Goal: Transaction & Acquisition: Purchase product/service

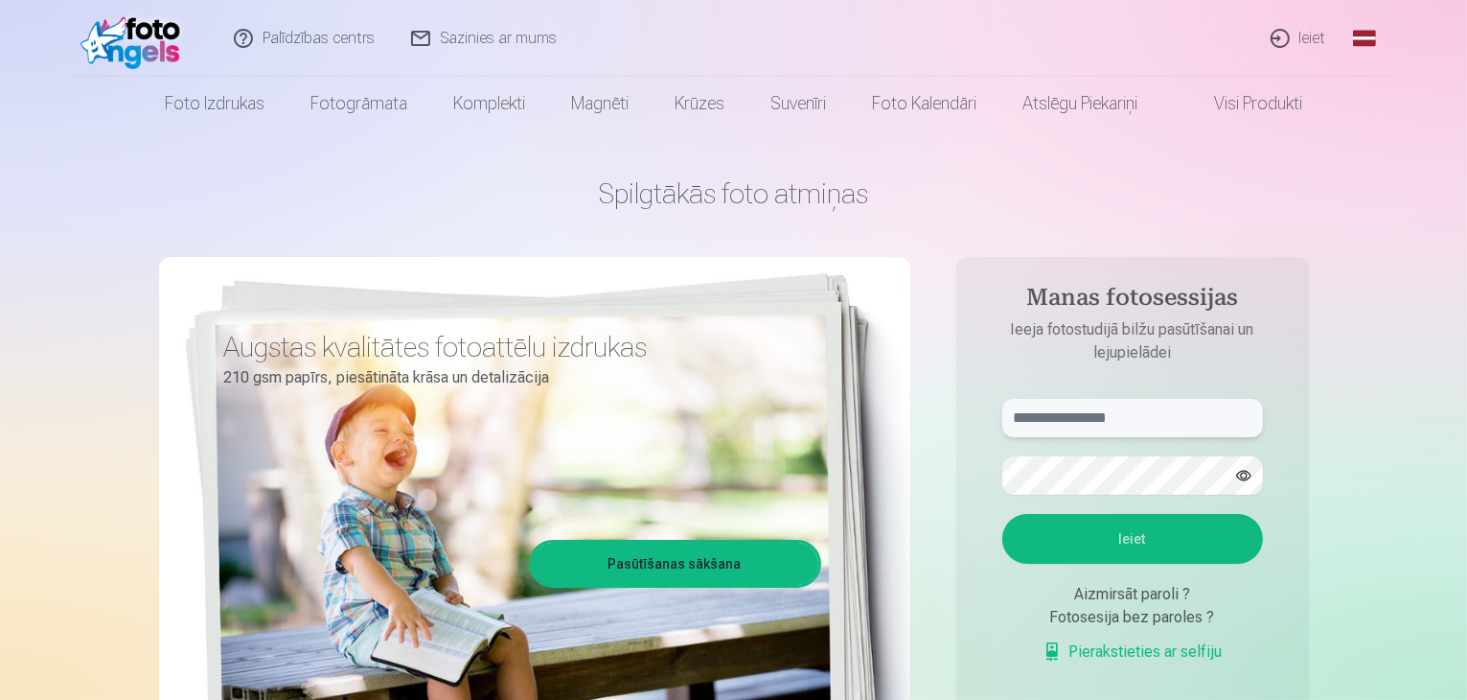
click at [1104, 422] on input "text" at bounding box center [1132, 418] width 261 height 38
type input "**********"
click at [1002, 514] on button "Ieiet" at bounding box center [1132, 539] width 261 height 50
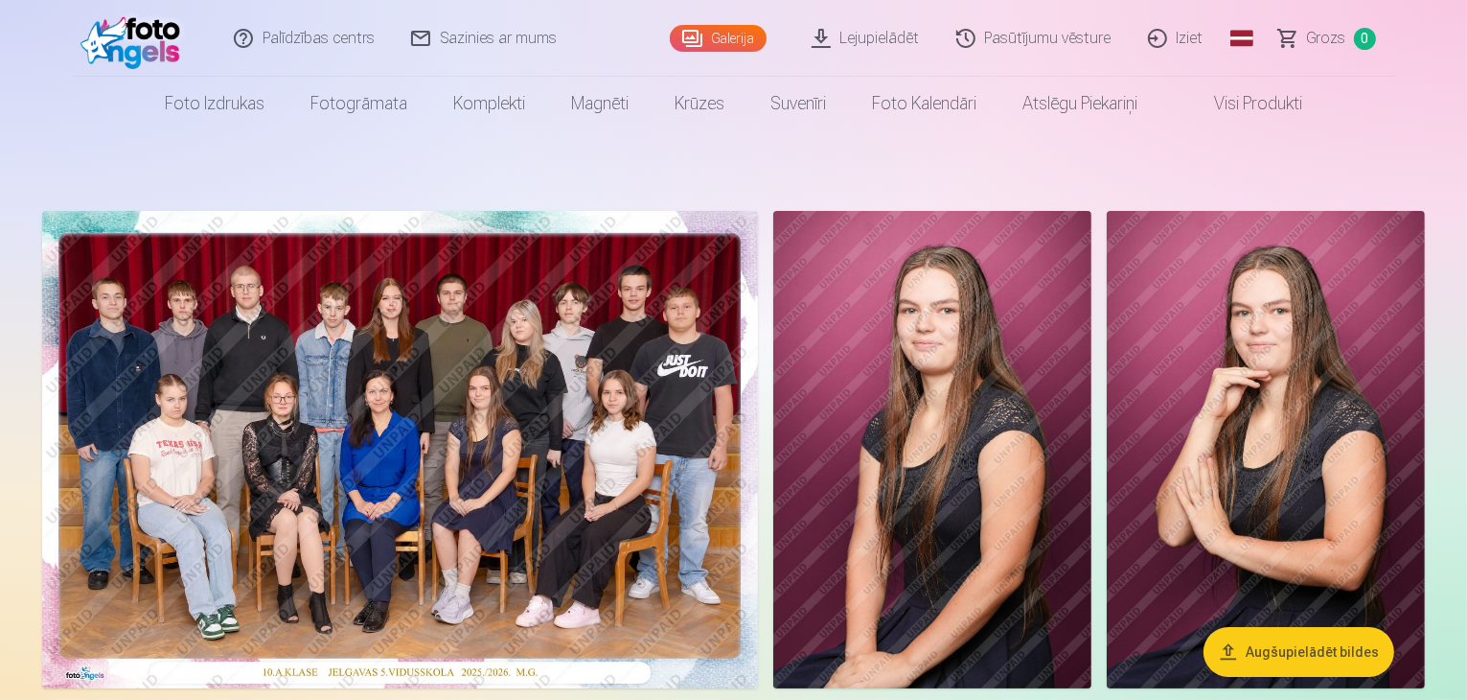
click at [521, 351] on img at bounding box center [400, 449] width 716 height 477
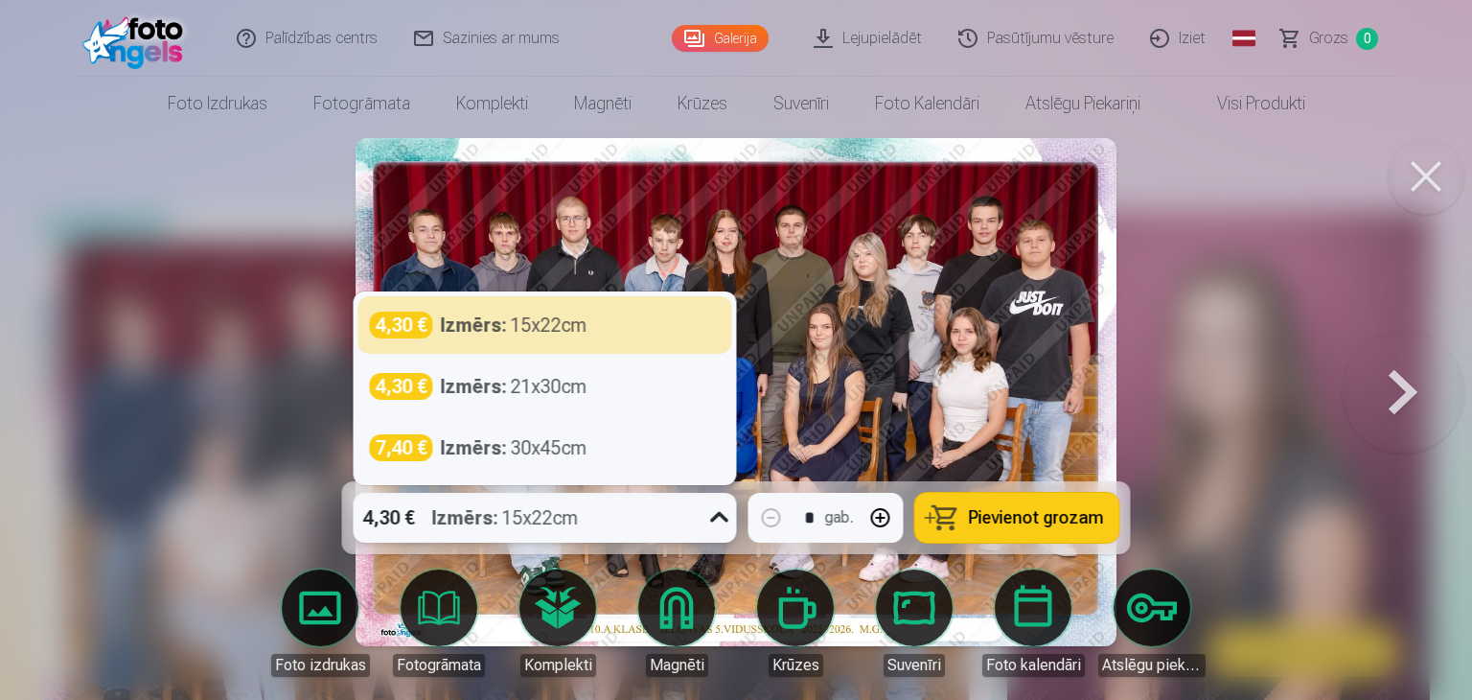
click at [530, 515] on div "Izmērs : 15x22cm" at bounding box center [505, 518] width 147 height 50
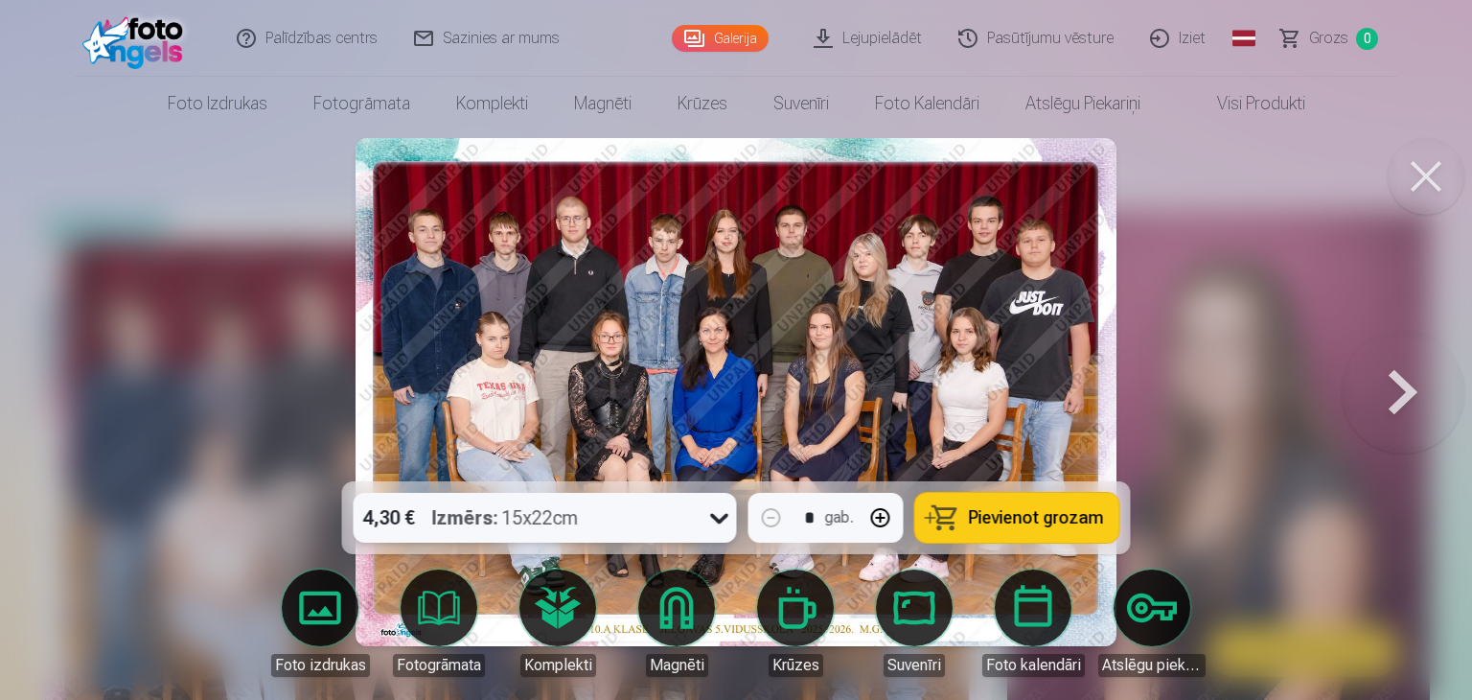
click at [530, 515] on div "Izmērs : 15x22cm" at bounding box center [505, 518] width 147 height 50
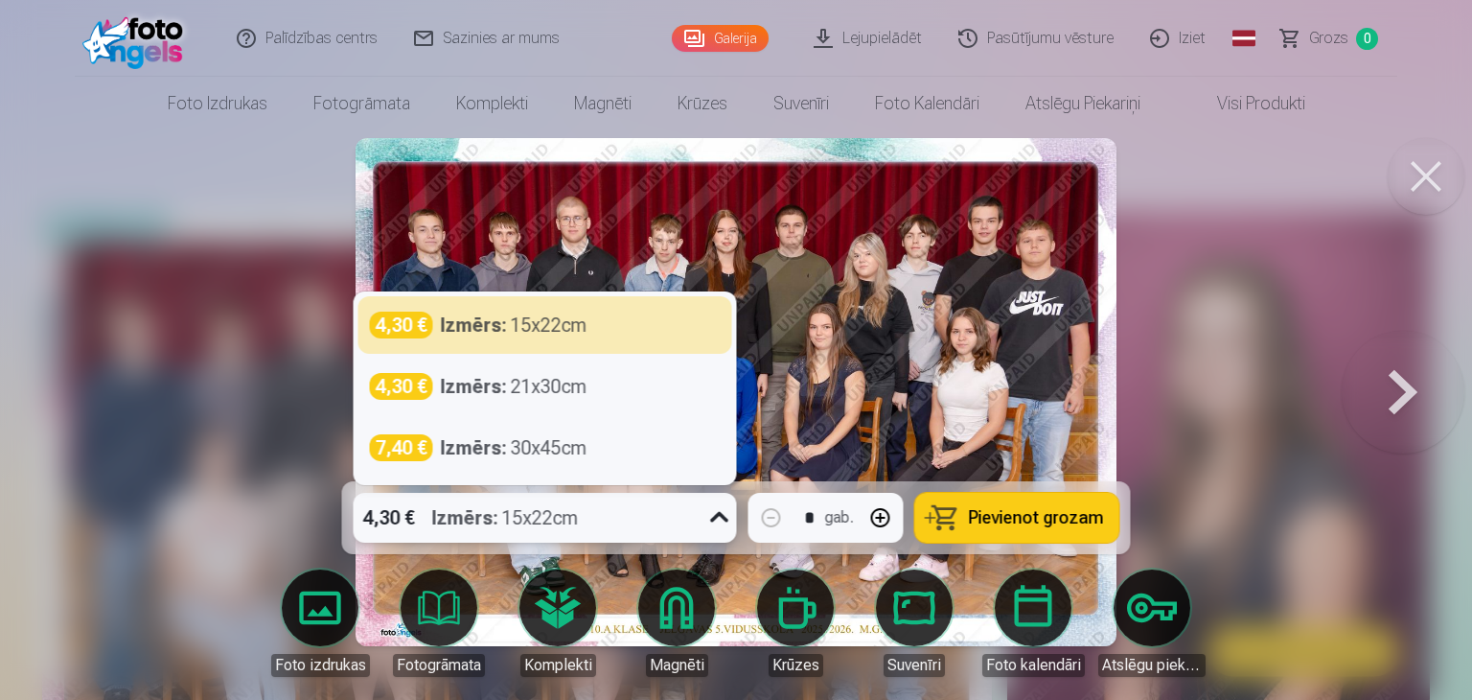
click at [648, 518] on div "4,30 € Izmērs : 15x22cm" at bounding box center [527, 518] width 347 height 50
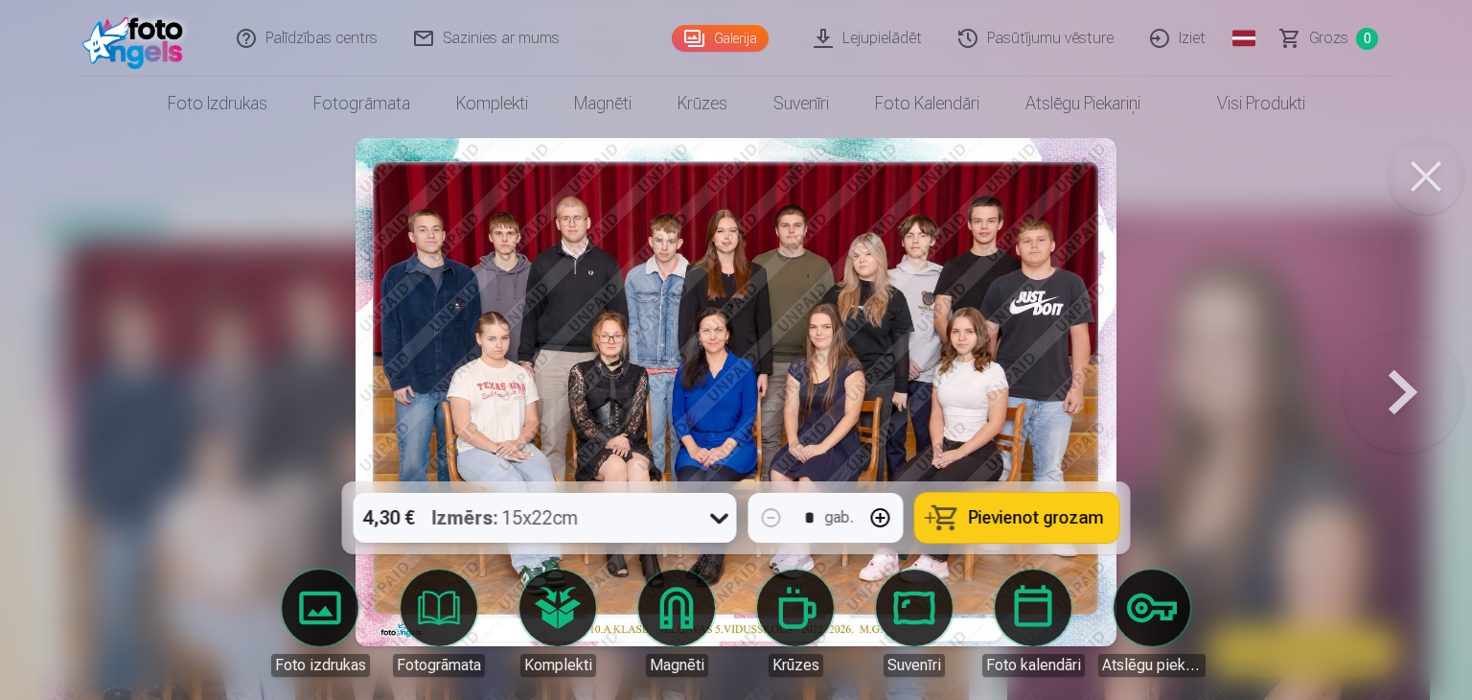
click at [648, 518] on div "4,30 € Izmērs : 15x22cm" at bounding box center [527, 518] width 347 height 50
click at [1029, 509] on span "Pievienot grozam" at bounding box center [1036, 517] width 135 height 17
click at [1415, 180] on button at bounding box center [1426, 176] width 77 height 77
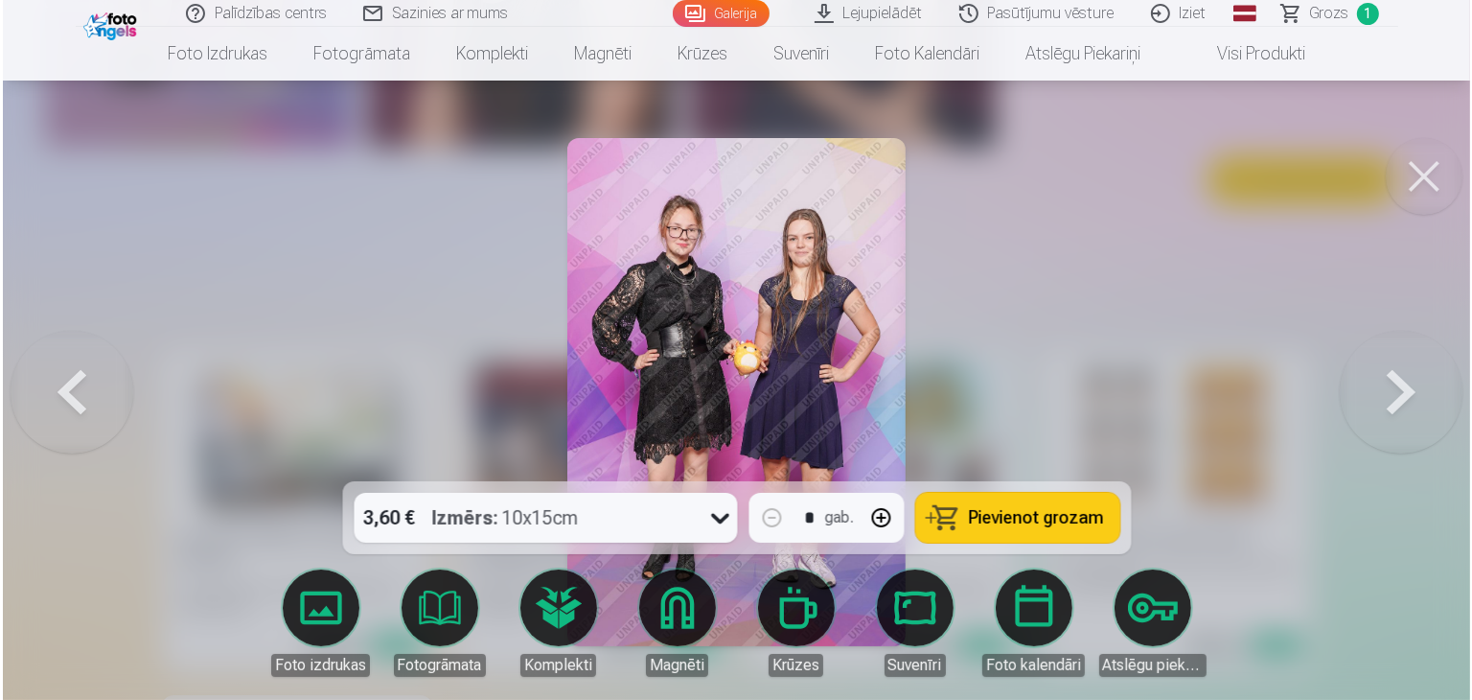
scroll to position [1535, 0]
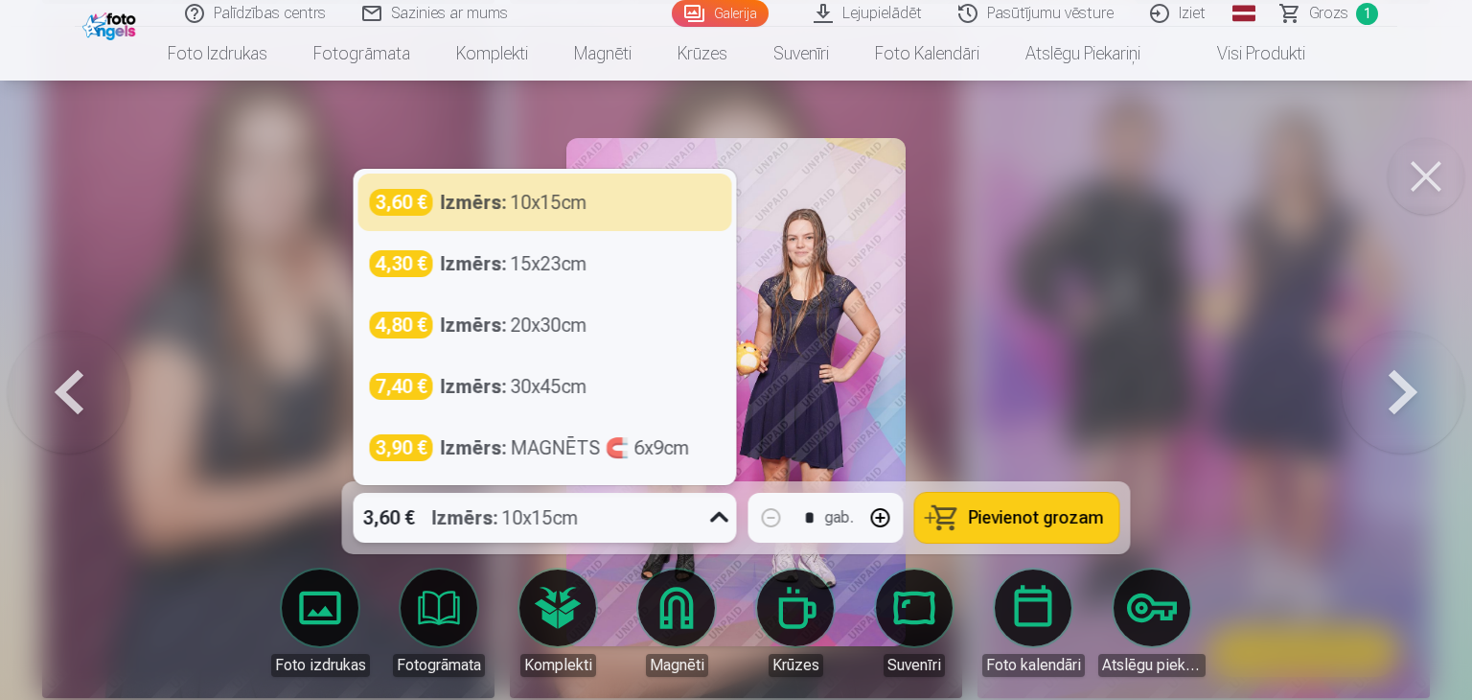
click at [537, 518] on div "Izmērs : 10x15cm" at bounding box center [505, 518] width 147 height 50
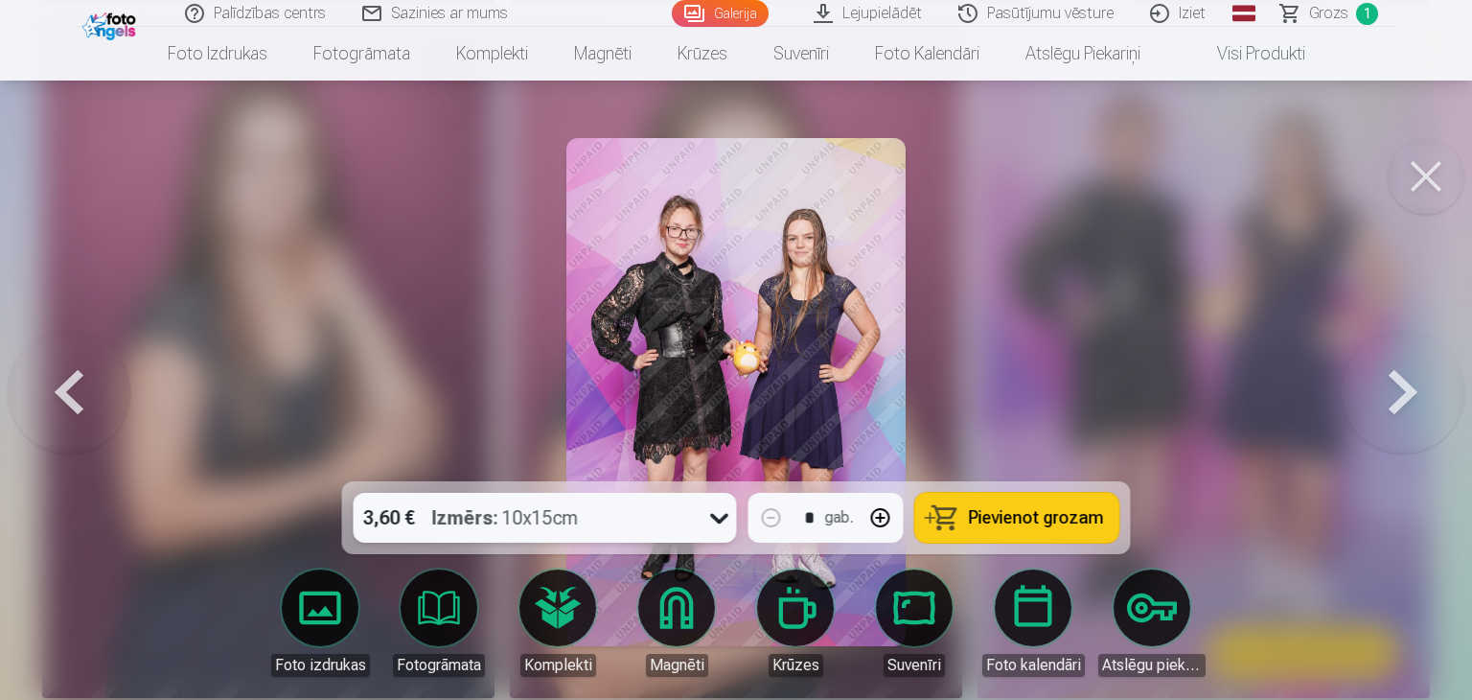
click at [1050, 510] on span "Pievienot grozam" at bounding box center [1036, 517] width 135 height 17
click at [1453, 164] on button at bounding box center [1426, 176] width 77 height 77
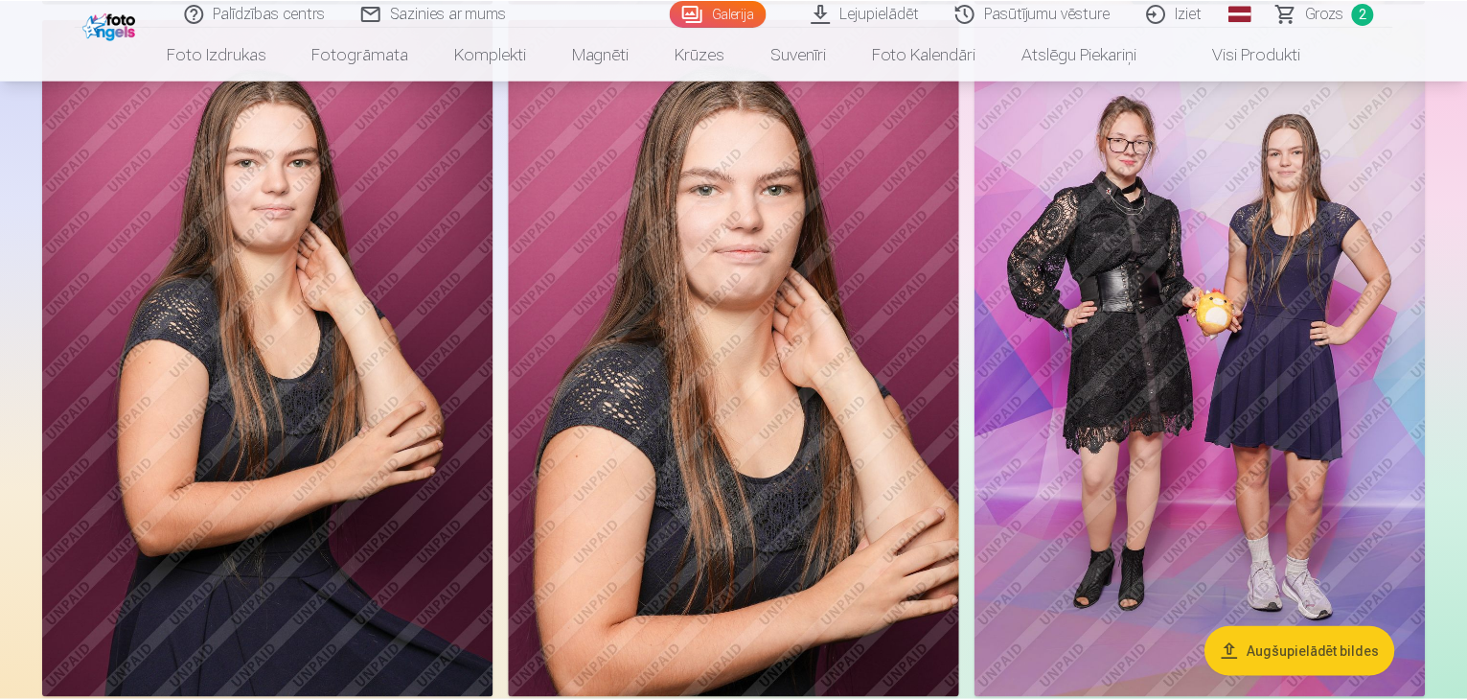
scroll to position [1533, 0]
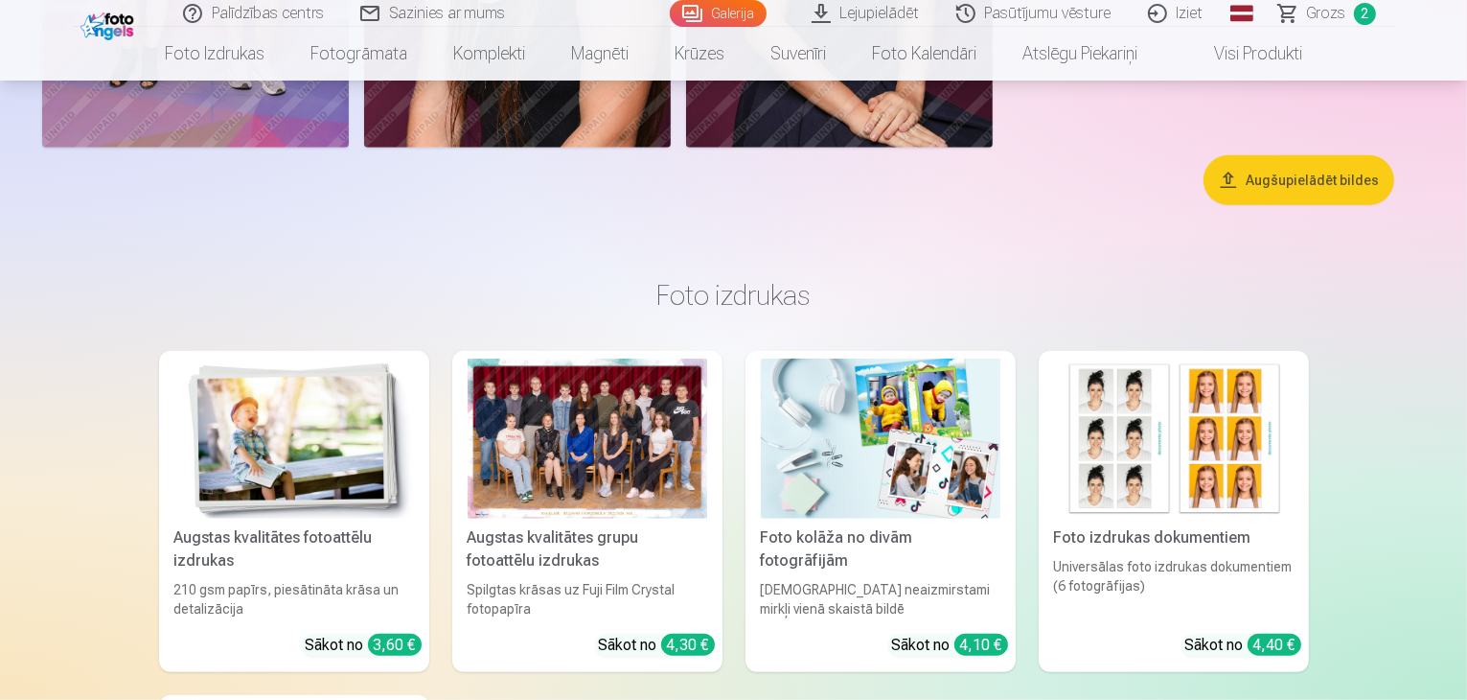
click at [1331, 15] on span "Grozs" at bounding box center [1326, 13] width 39 height 23
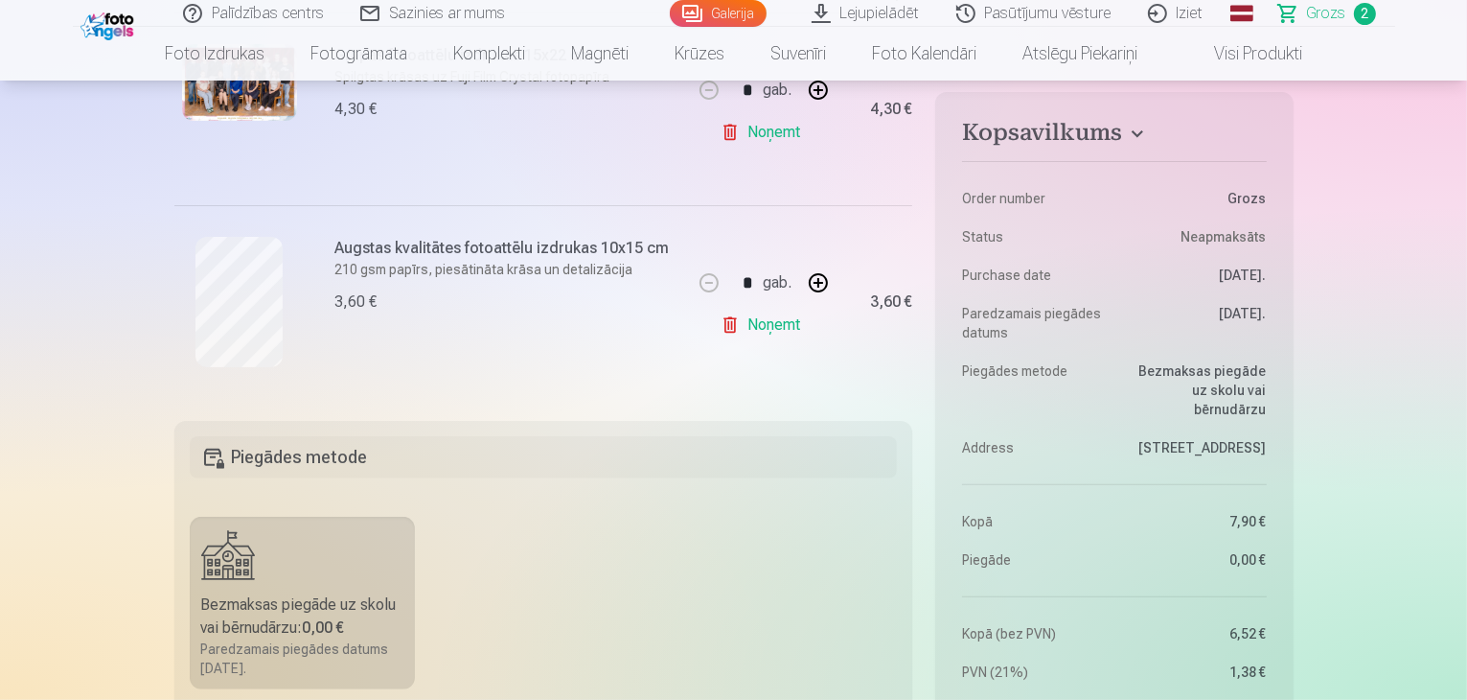
scroll to position [479, 0]
drag, startPoint x: 1219, startPoint y: 520, endPoint x: 1282, endPoint y: 515, distance: 63.5
click at [1282, 515] on aside "Kopsavilkums Order number Grozs Status Neapmaksāts Purchase date 7.10.2025. Par…" at bounding box center [1113, 545] width 357 height 907
click at [1280, 511] on aside "Kopsavilkums Order number Grozs Status Neapmaksāts Purchase date 7.10.2025. Par…" at bounding box center [1113, 545] width 357 height 907
click at [1175, 484] on hr at bounding box center [1114, 484] width 304 height 1
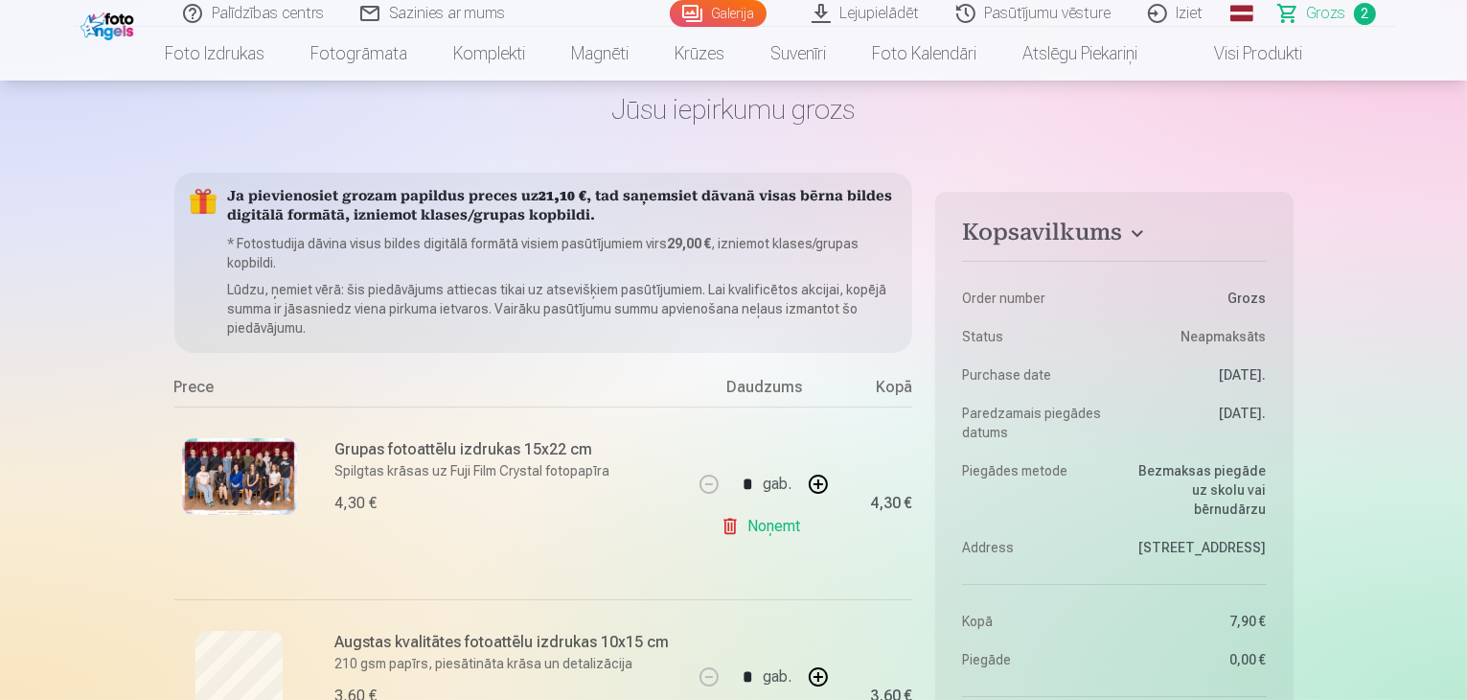
scroll to position [96, 0]
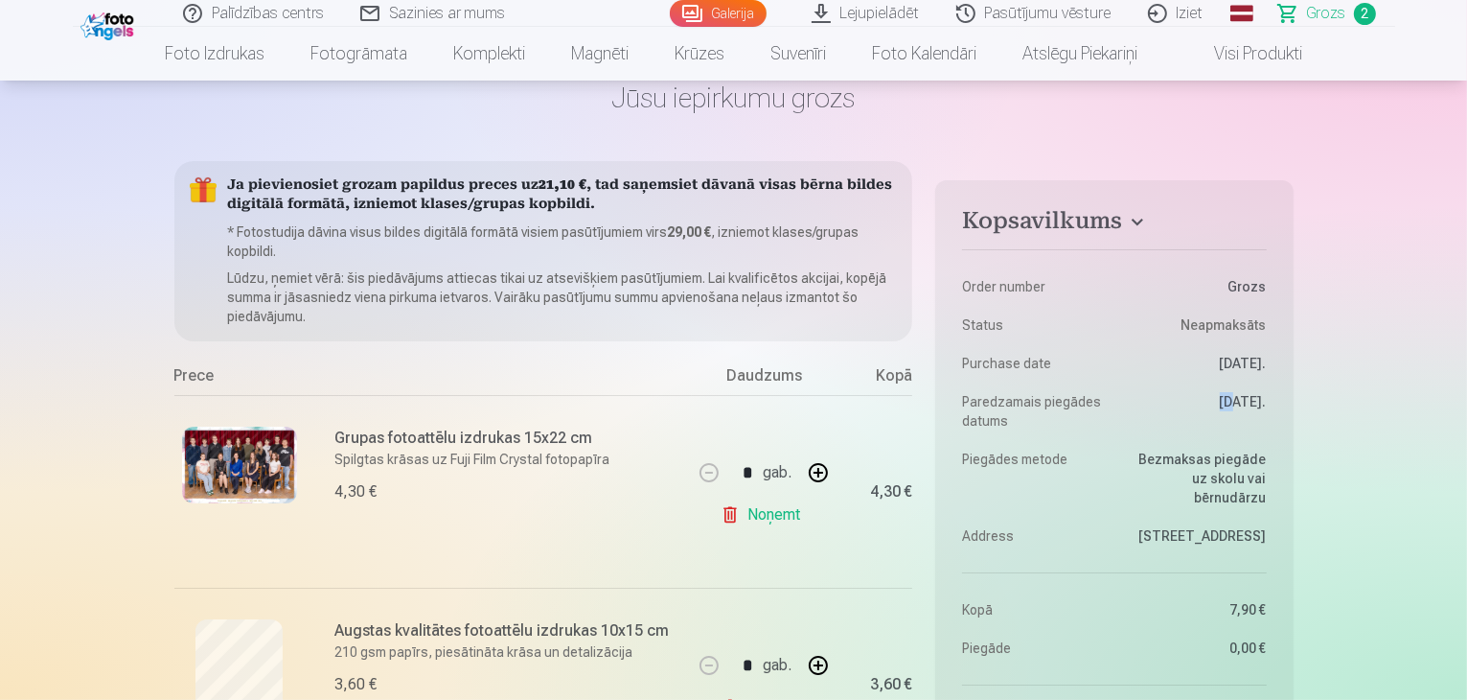
drag, startPoint x: 1197, startPoint y: 400, endPoint x: 1210, endPoint y: 399, distance: 13.4
click at [1210, 399] on dd "24.10.2025." at bounding box center [1195, 411] width 143 height 38
click at [1205, 434] on dl "Order number Grozs Status Neapmaksāts Purchase date 7.10.2025. Paredzamais pieg…" at bounding box center [1114, 505] width 304 height 528
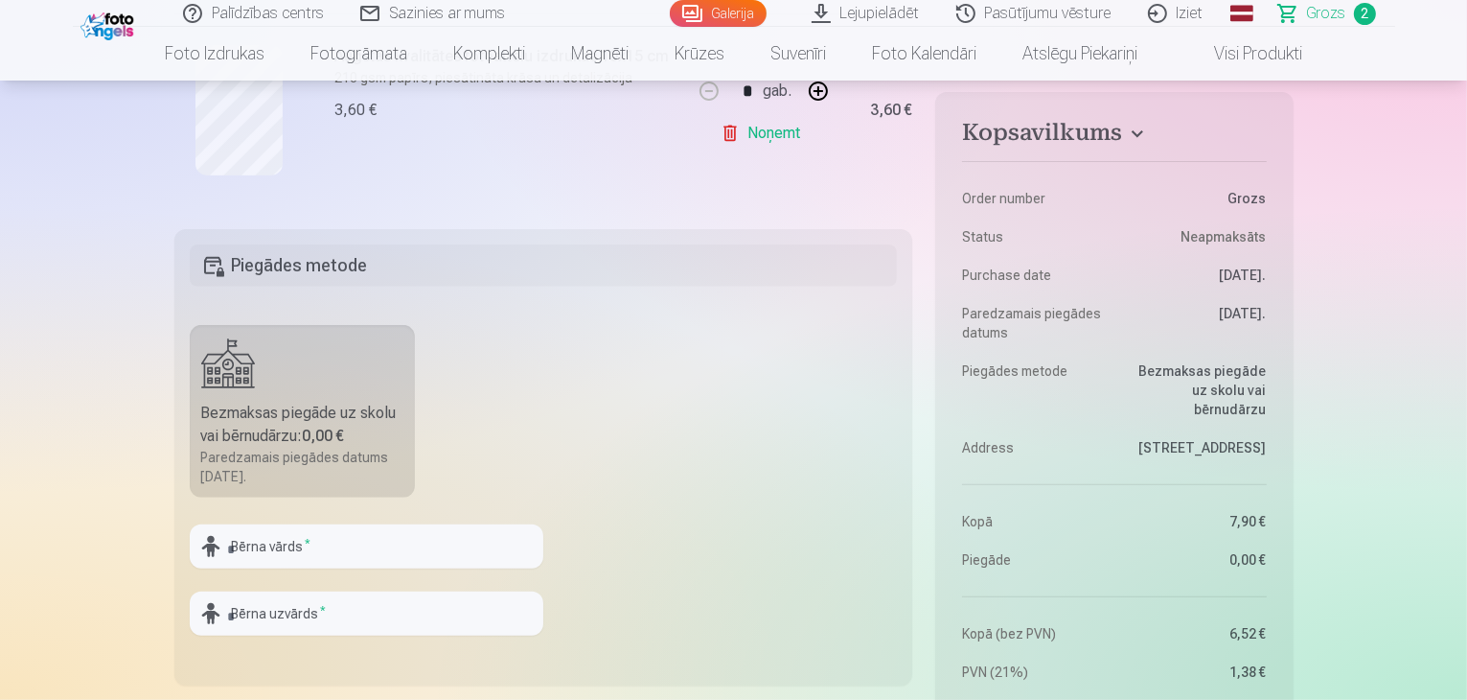
scroll to position [767, 0]
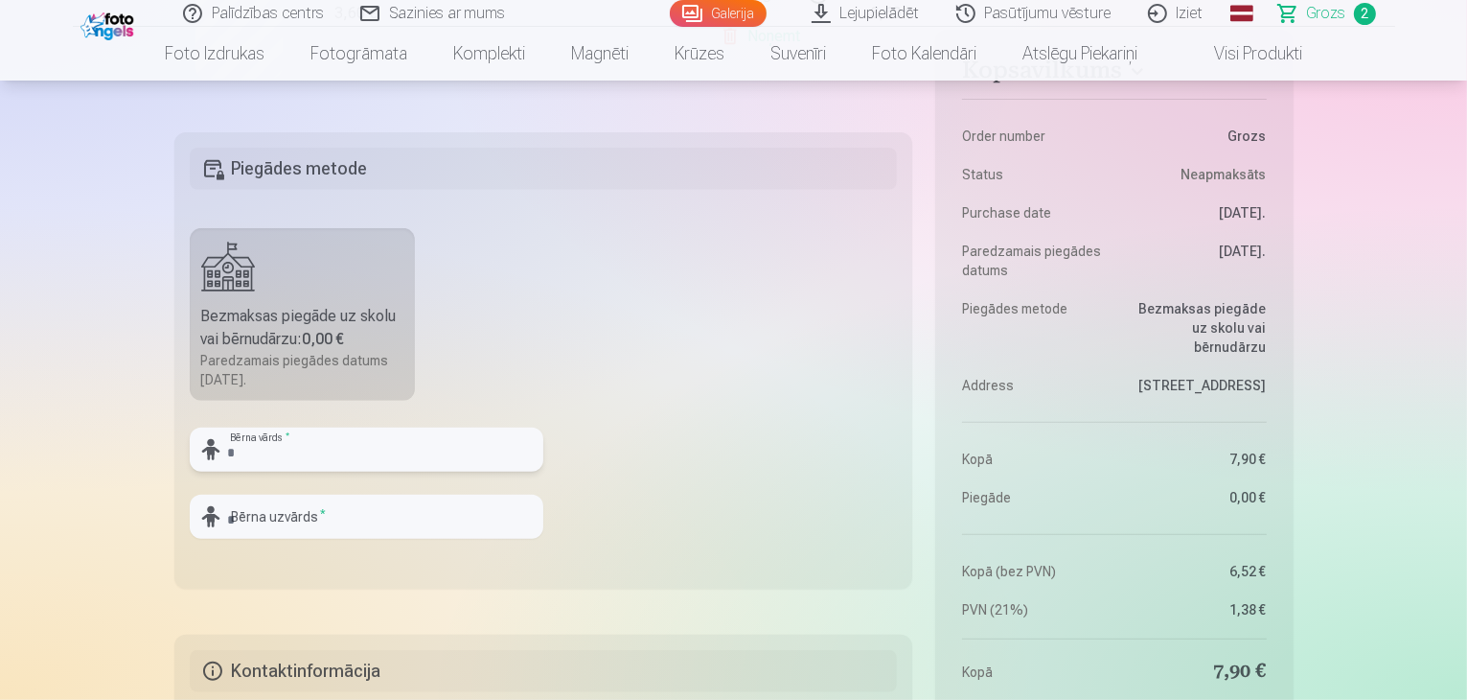
click at [367, 454] on input "text" at bounding box center [367, 449] width 354 height 44
type input "*******"
click at [372, 499] on input "text" at bounding box center [367, 516] width 354 height 44
type input "******"
click at [675, 466] on fieldset "Piegādes metode Bezmaksas piegāde uz skolu vai bērnudārzu : 0,00 € Paredzamais …" at bounding box center [543, 360] width 739 height 456
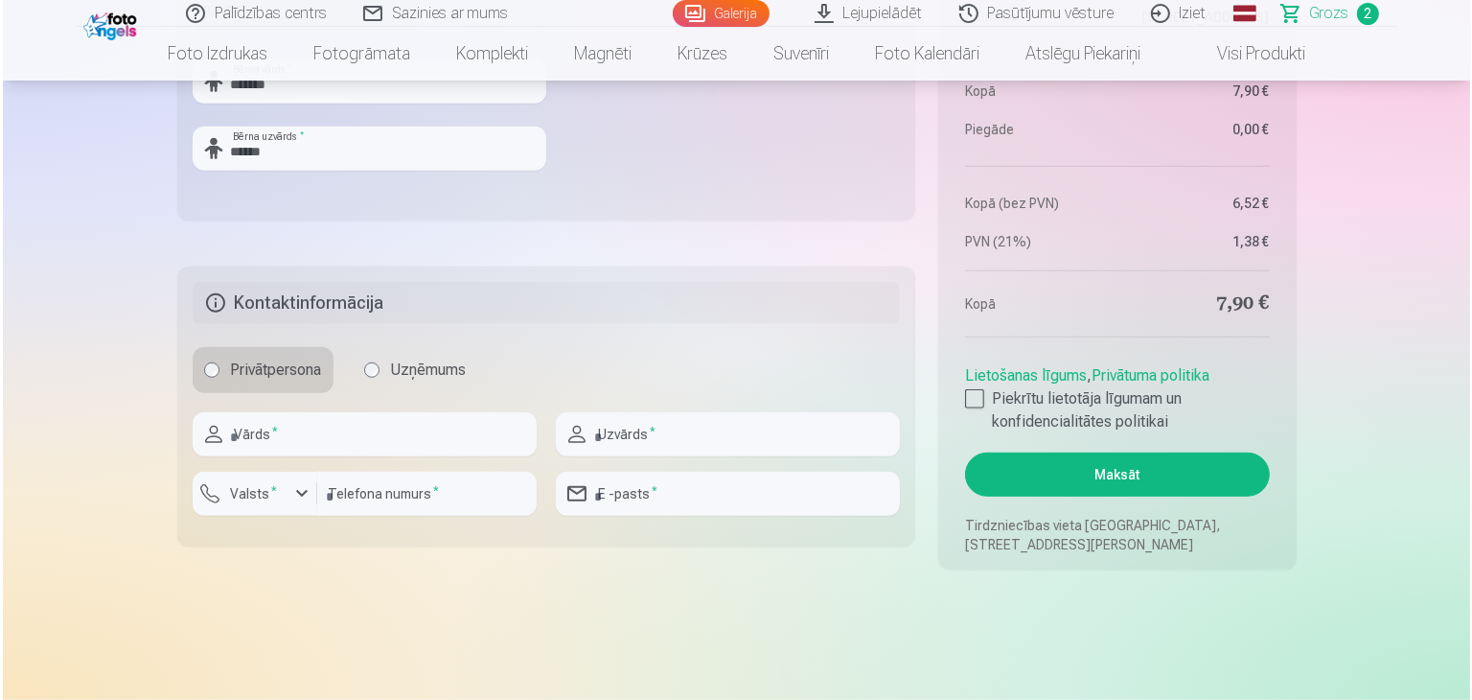
scroll to position [1150, 0]
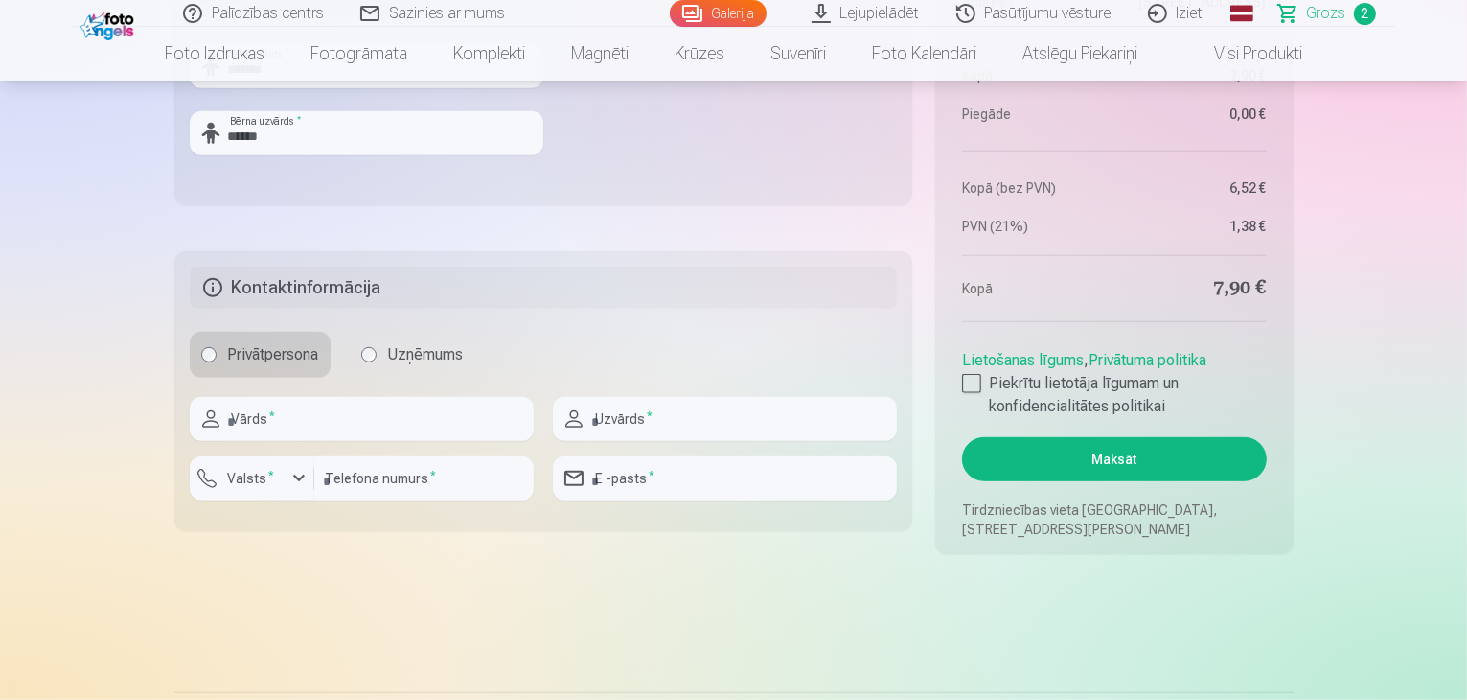
click at [970, 369] on link "Lietošanas līgums" at bounding box center [1023, 360] width 122 height 18
click at [971, 380] on div at bounding box center [971, 383] width 19 height 19
click at [1056, 442] on button "Maksāt" at bounding box center [1114, 459] width 304 height 44
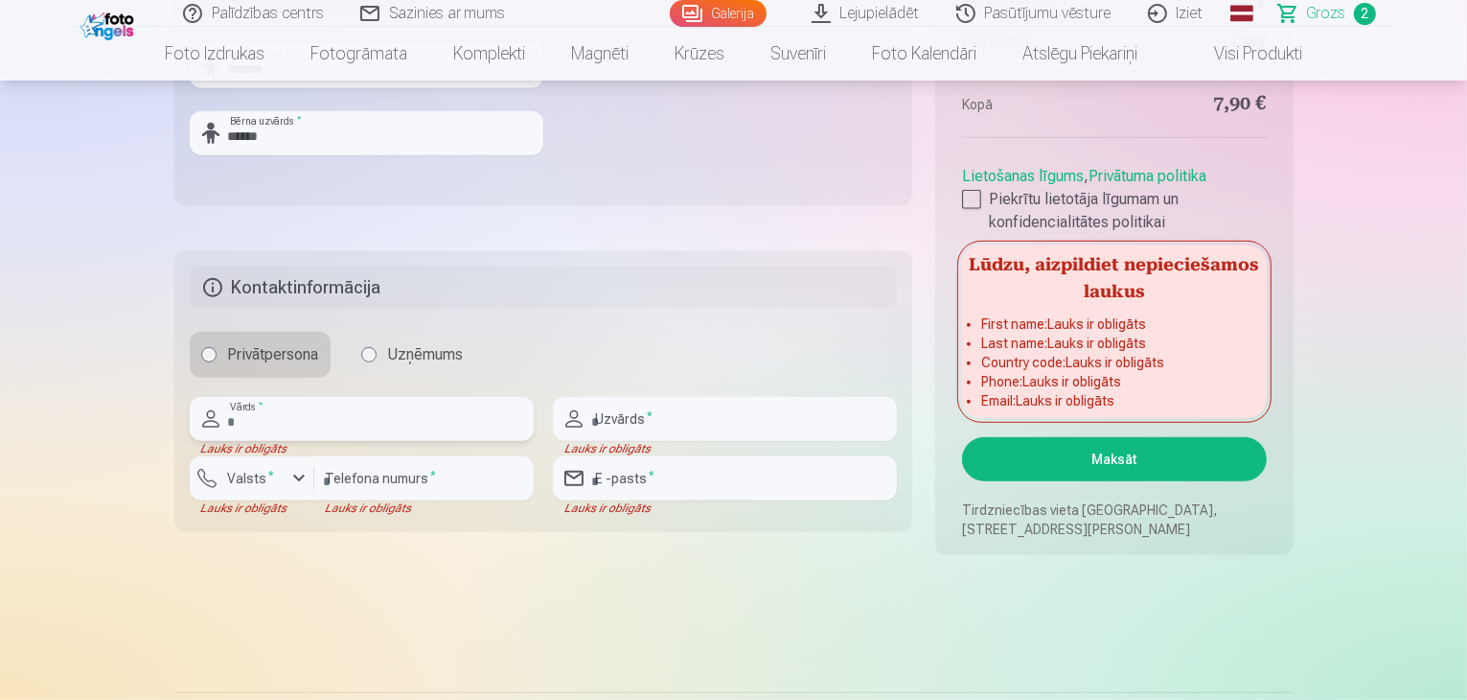
click at [362, 425] on input "text" at bounding box center [362, 419] width 344 height 44
type input "*******"
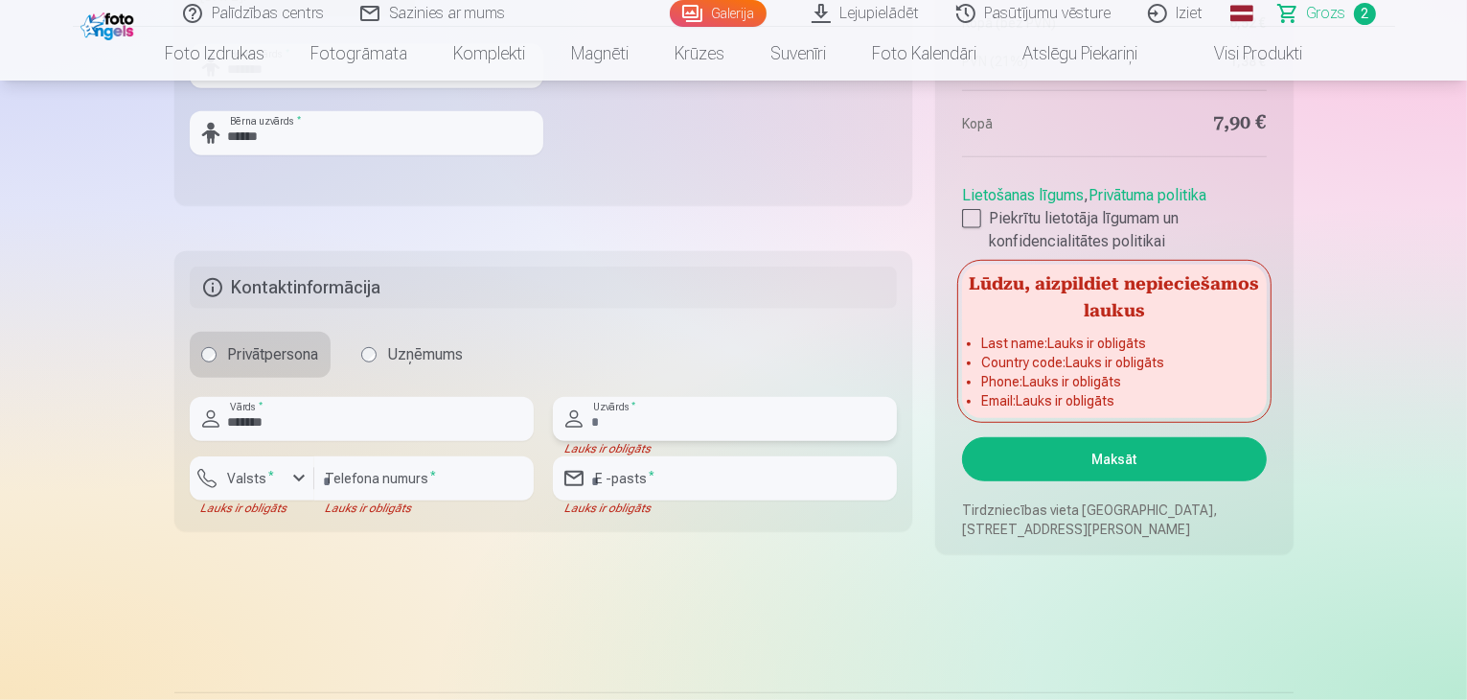
click at [650, 434] on input "text" at bounding box center [725, 419] width 344 height 44
type input "******"
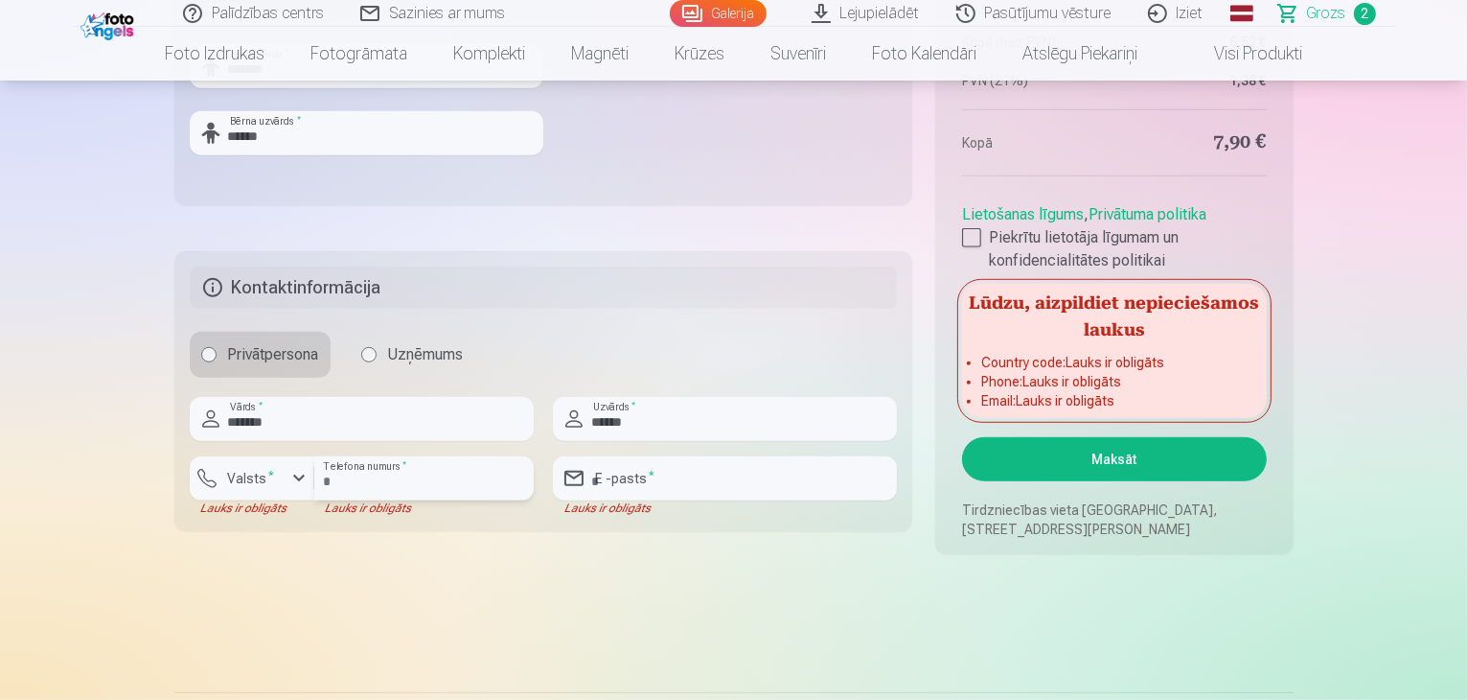
click at [343, 471] on input "number" at bounding box center [423, 478] width 219 height 44
type input "********"
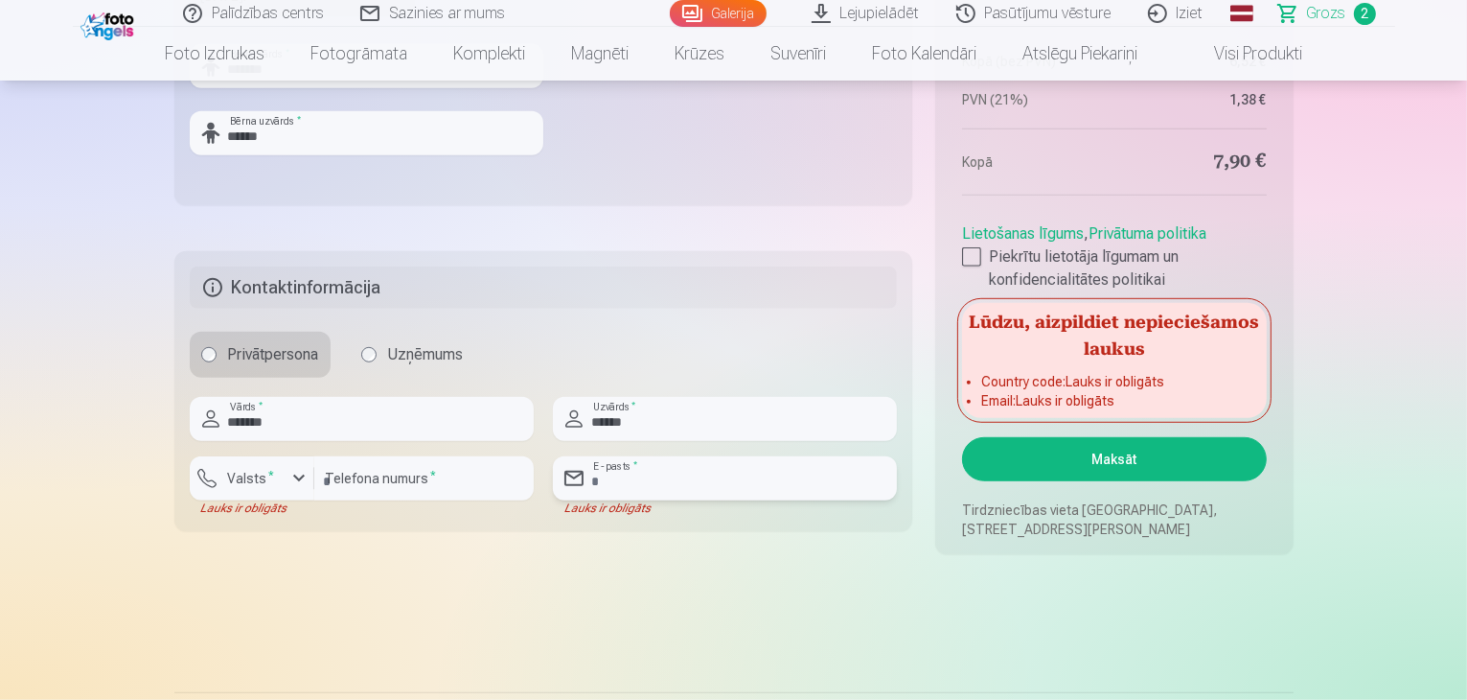
click at [652, 460] on input "email" at bounding box center [725, 478] width 344 height 44
type input "**********"
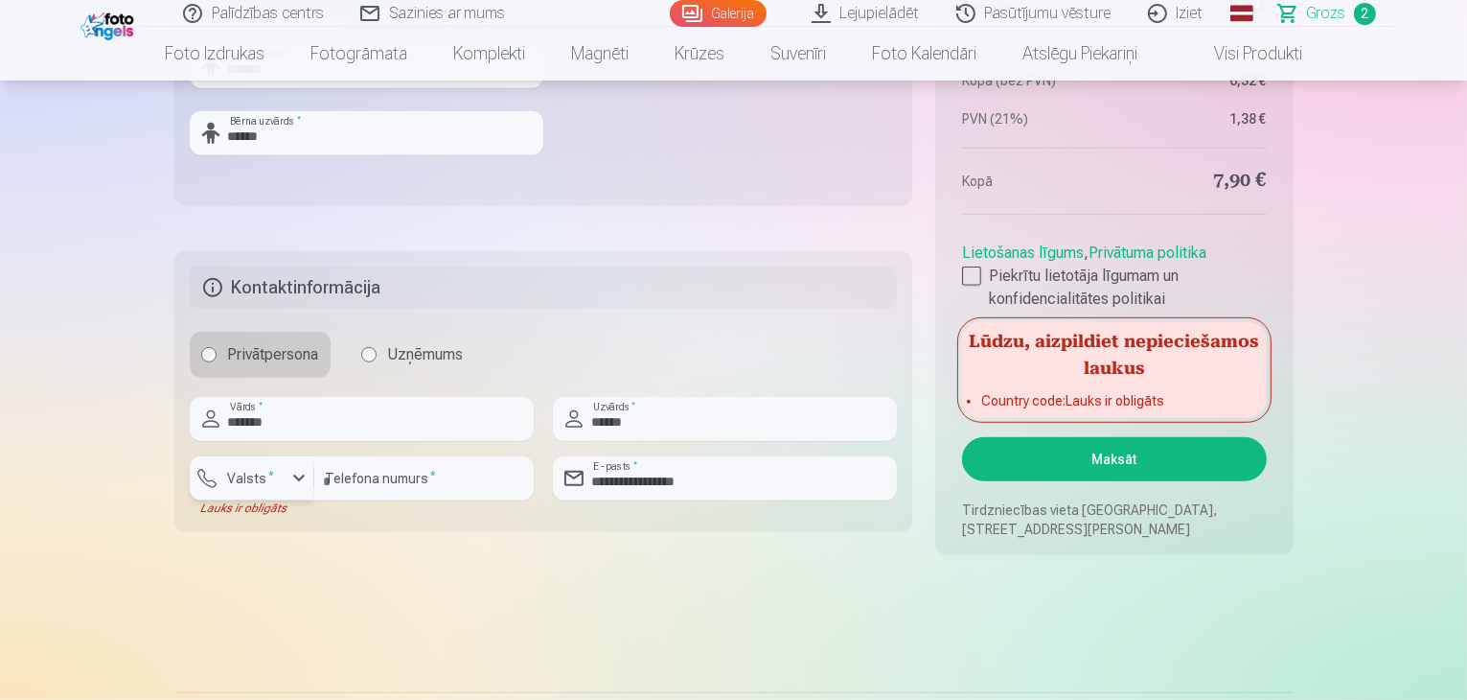
click at [268, 485] on label "Valsts *" at bounding box center [251, 478] width 62 height 19
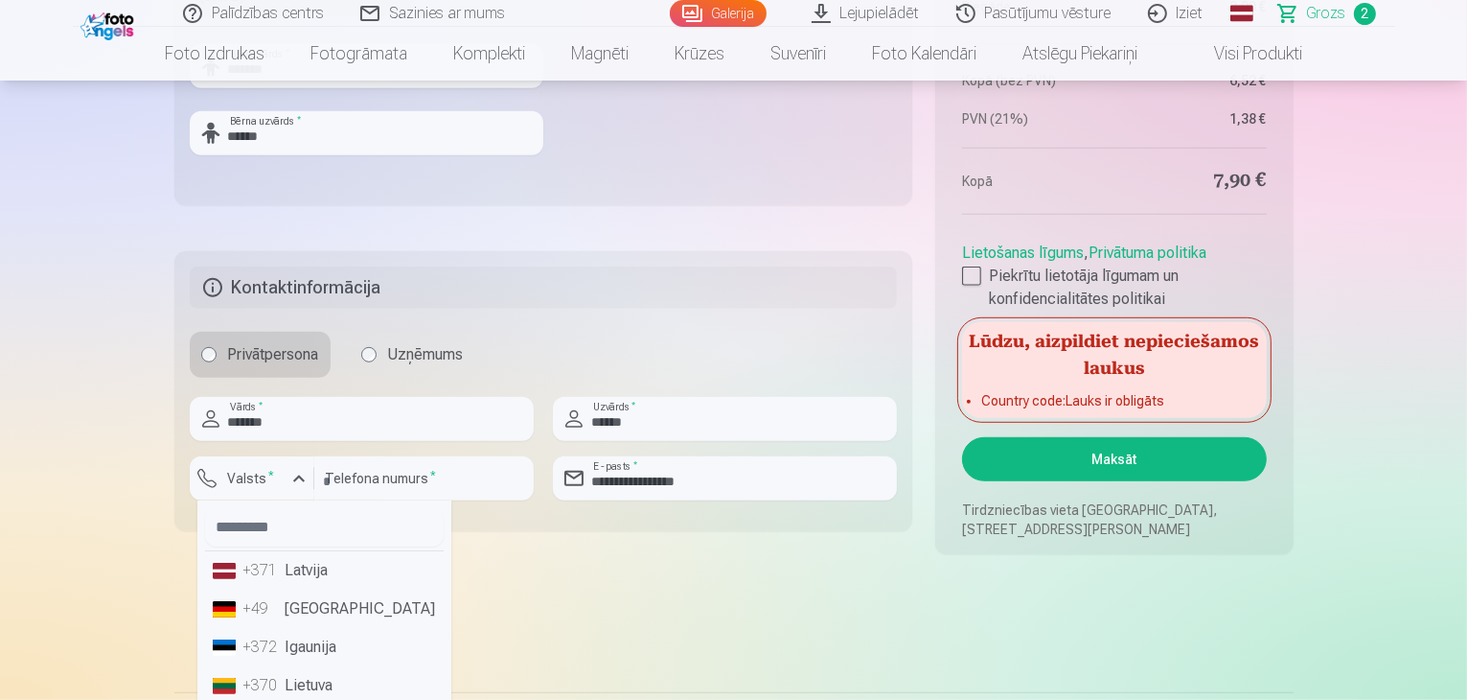
click at [289, 575] on li "+371 Latvija" at bounding box center [324, 570] width 239 height 38
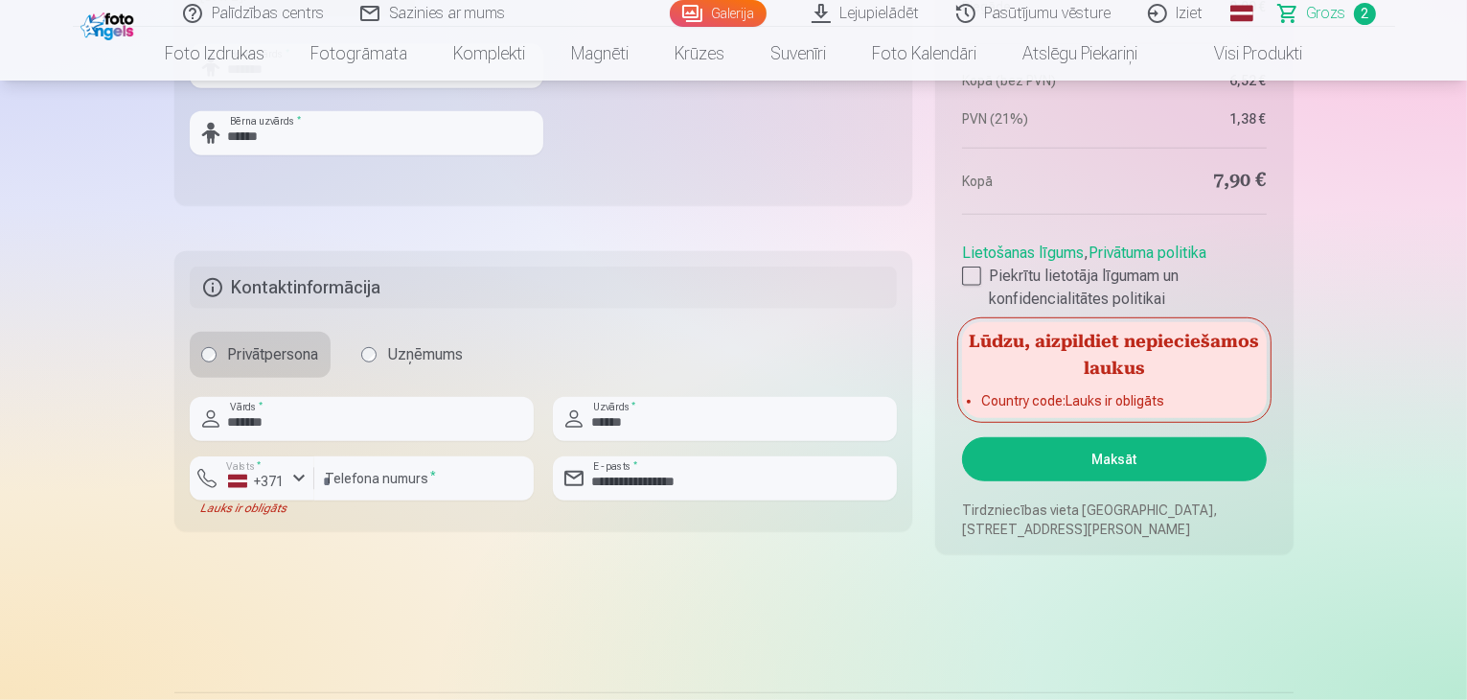
click at [1101, 453] on button "Maksāt" at bounding box center [1114, 459] width 304 height 44
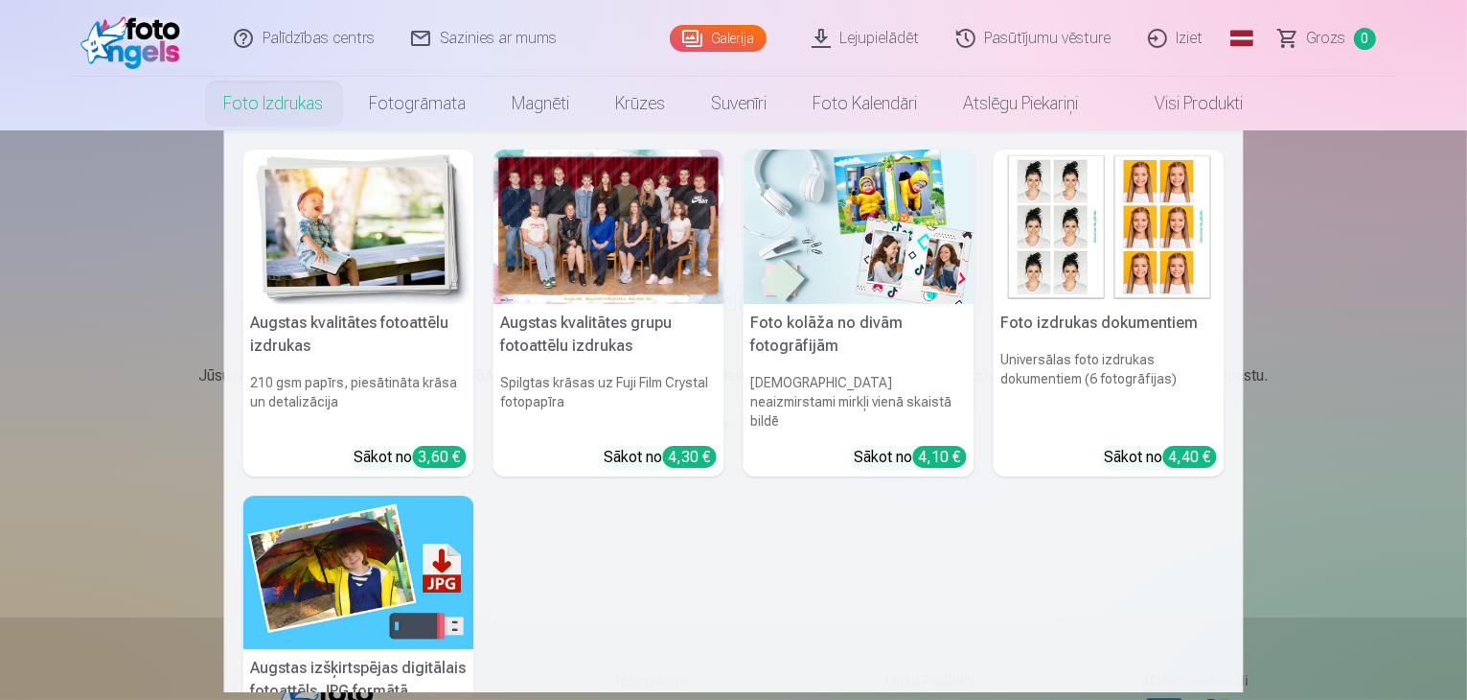
click at [286, 112] on link "Foto izdrukas" at bounding box center [274, 104] width 146 height 54
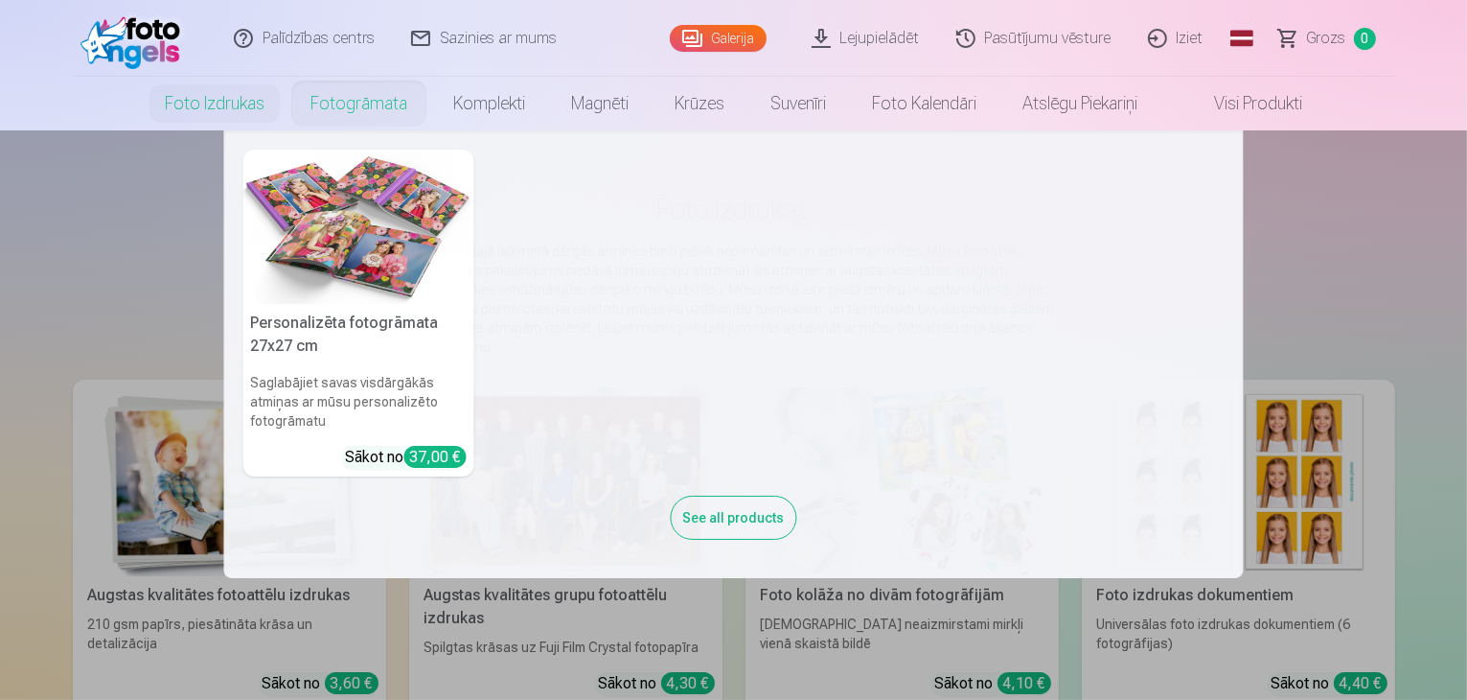
click at [58, 241] on nav "Personalizēta fotogrāmata 27x27 cm Saglabājiet savas visdārgākās atmiņas ar mūs…" at bounding box center [733, 354] width 1467 height 448
click at [43, 253] on nav "Personalizēta fotogrāmata 27x27 cm Saglabājiet savas visdārgākās atmiņas ar mūs…" at bounding box center [733, 354] width 1467 height 448
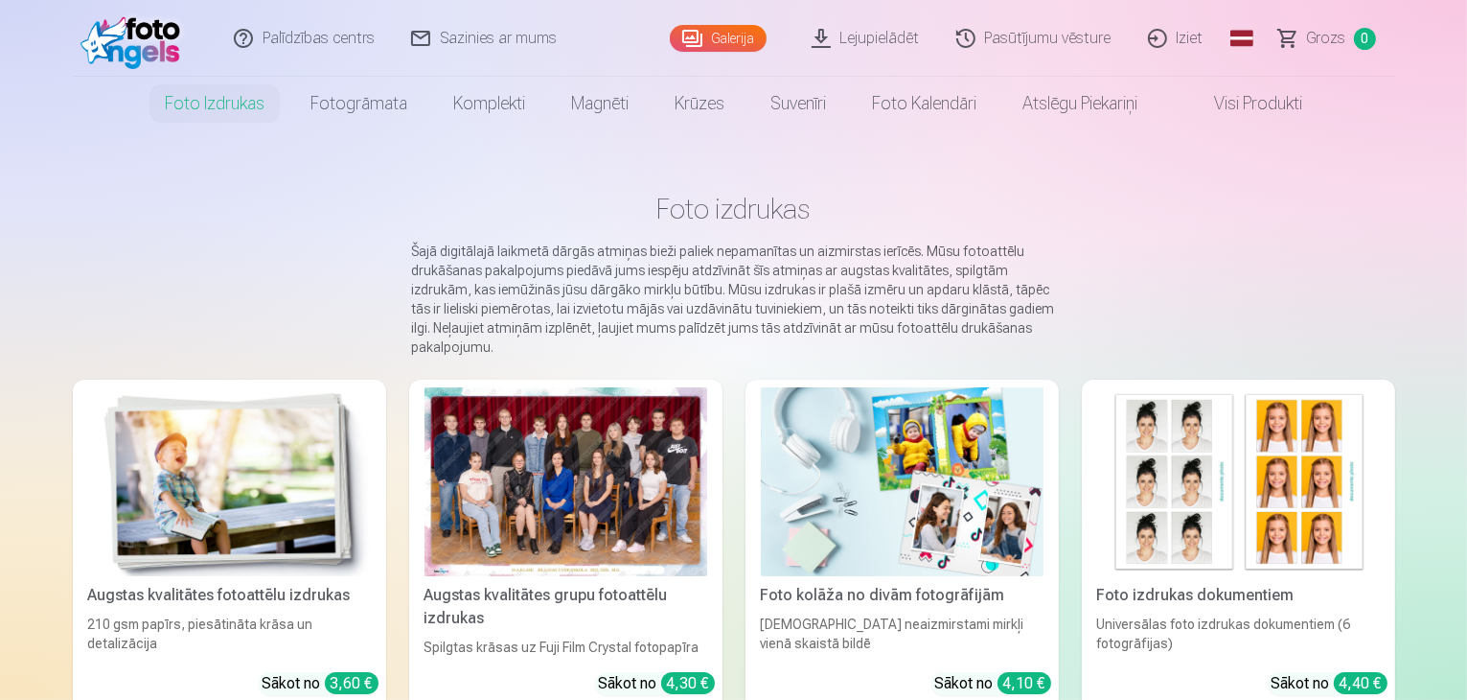
click at [712, 39] on link "Galerija" at bounding box center [718, 38] width 97 height 27
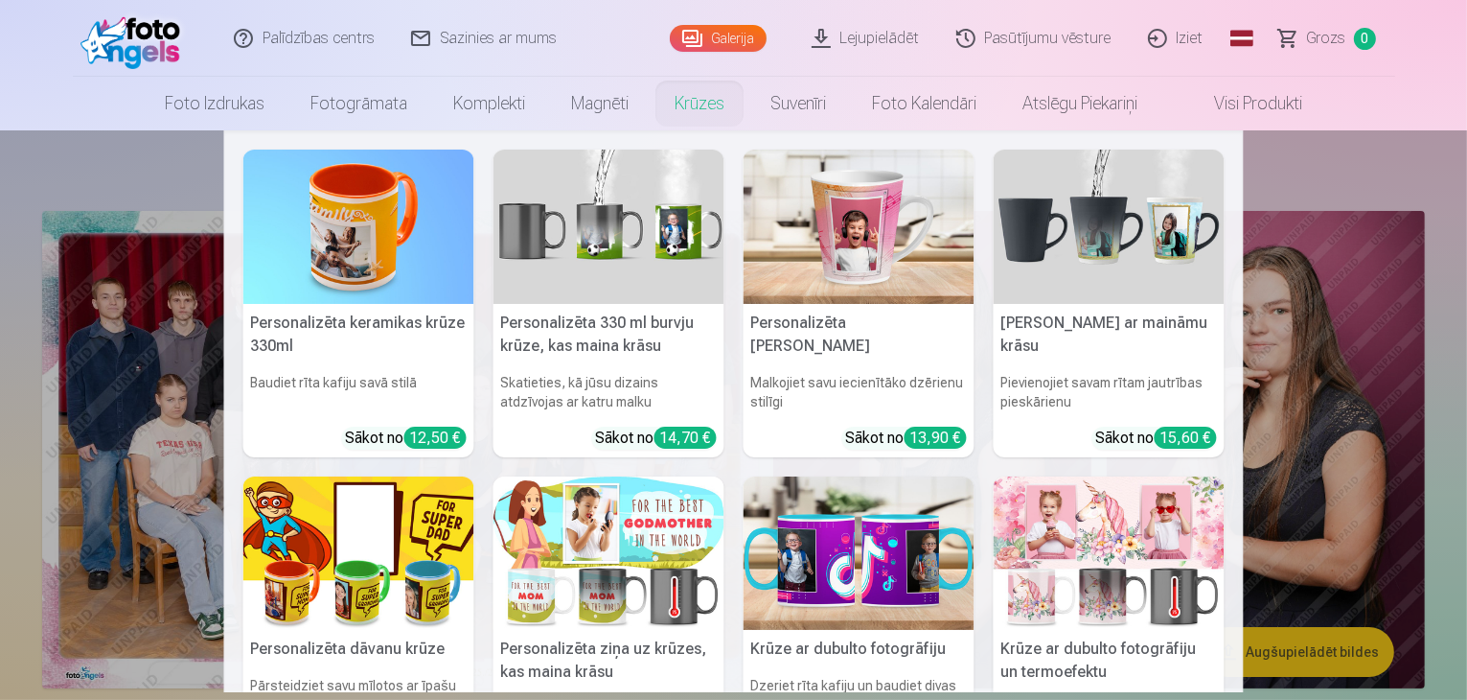
click at [1334, 177] on nav "Personalizēta keramikas krūze 330ml Baudiet rīta kafiju savā stilā Sākot no 12,…" at bounding box center [733, 411] width 1467 height 562
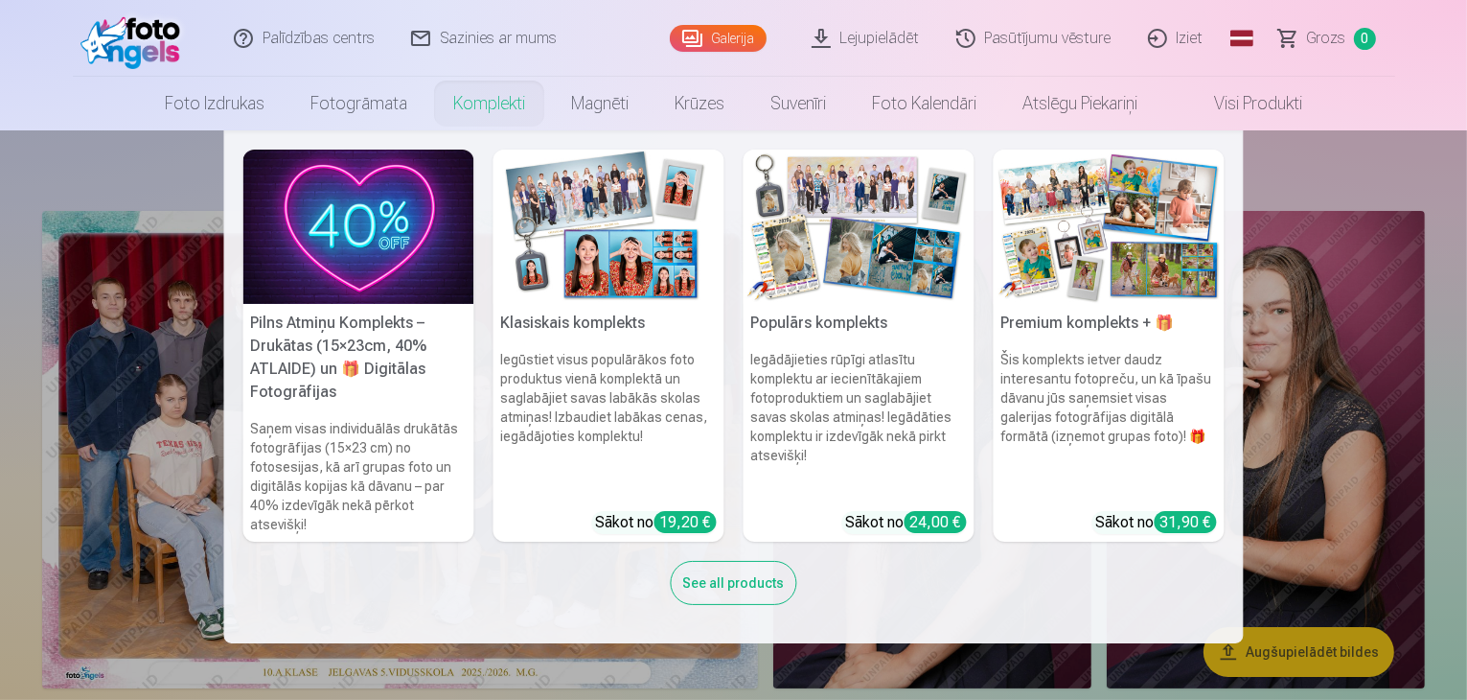
click at [497, 102] on link "Komplekti" at bounding box center [489, 104] width 118 height 54
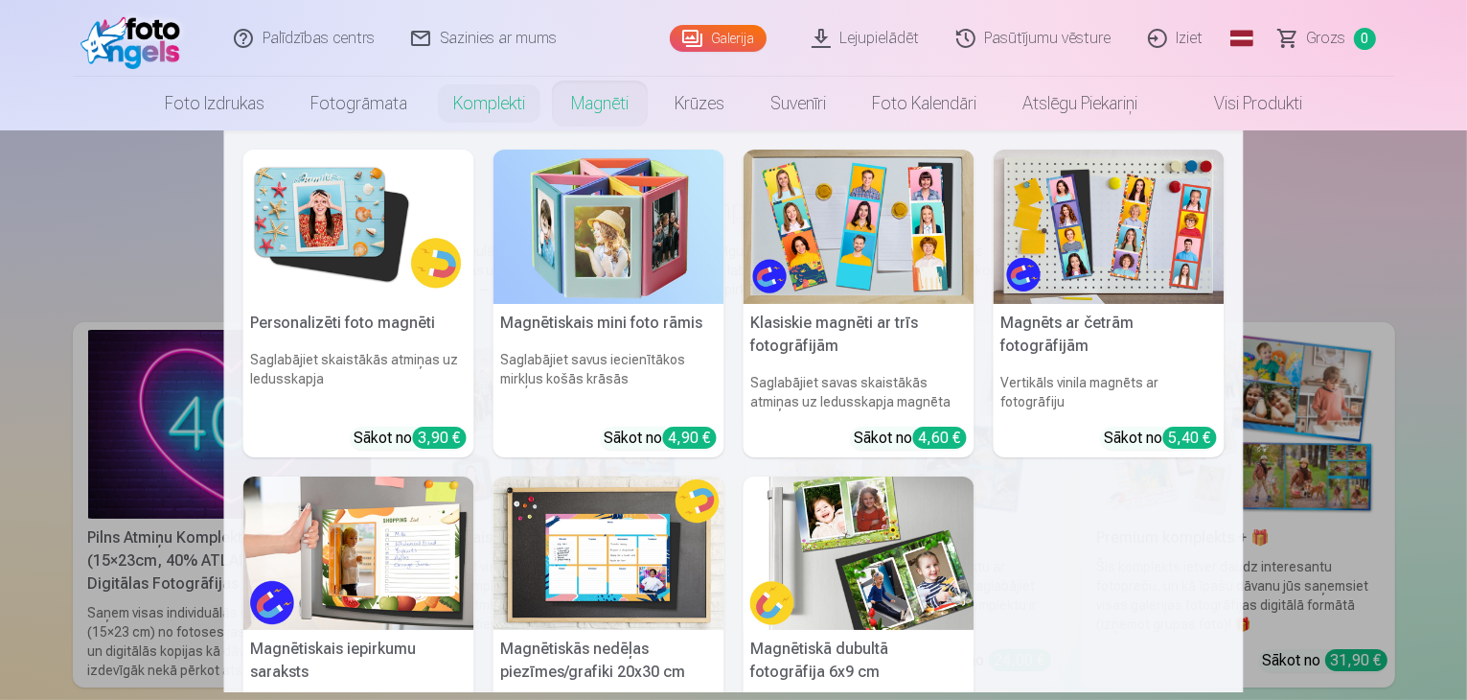
click at [602, 97] on link "Magnēti" at bounding box center [599, 104] width 103 height 54
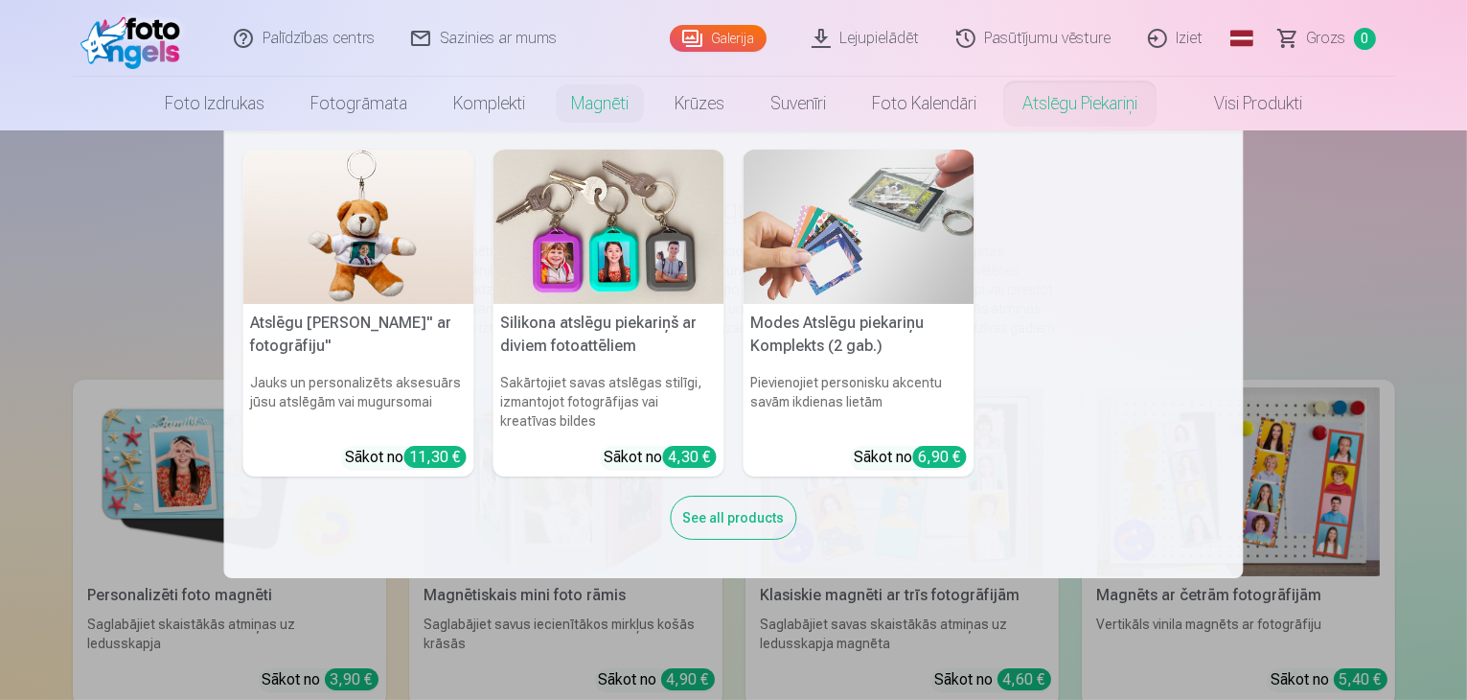
click at [1084, 98] on link "Atslēgu piekariņi" at bounding box center [1079, 104] width 161 height 54
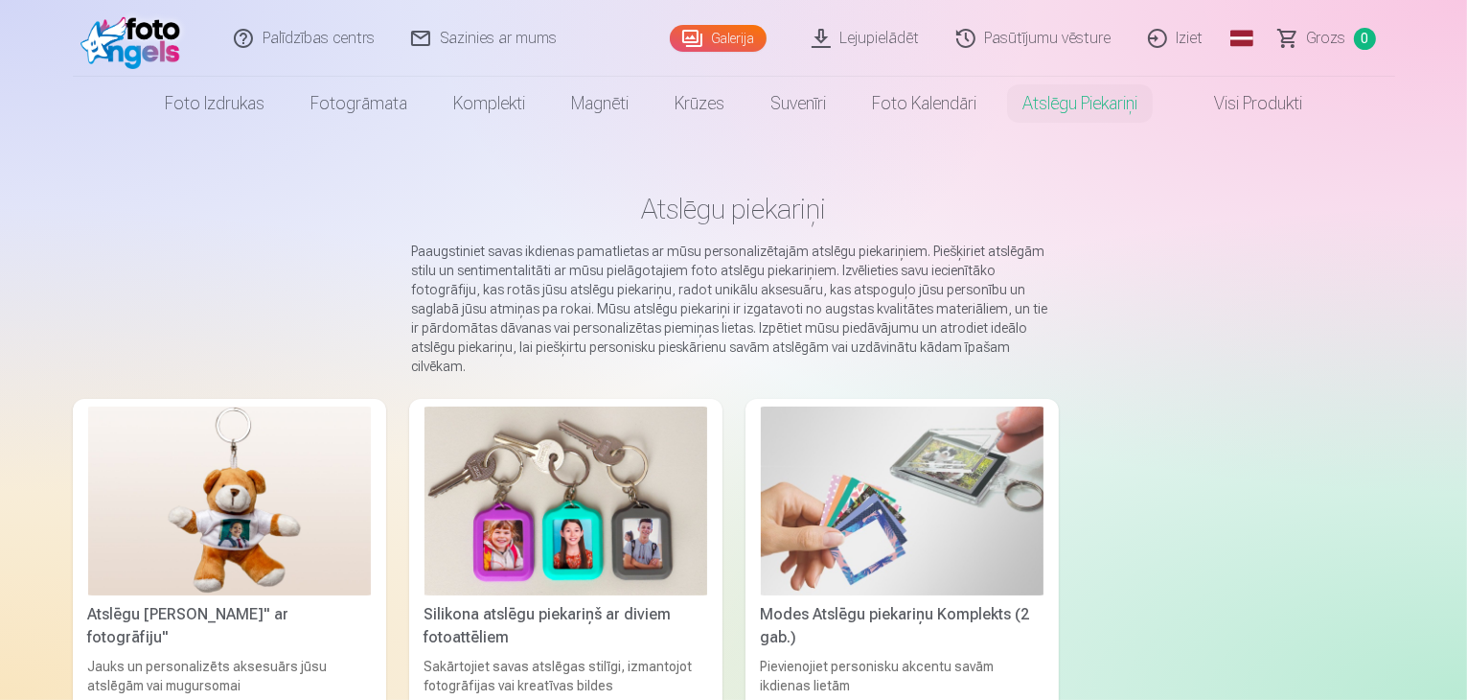
click at [1184, 25] on link "Iziet" at bounding box center [1177, 38] width 92 height 77
